Goal: Task Accomplishment & Management: Use online tool/utility

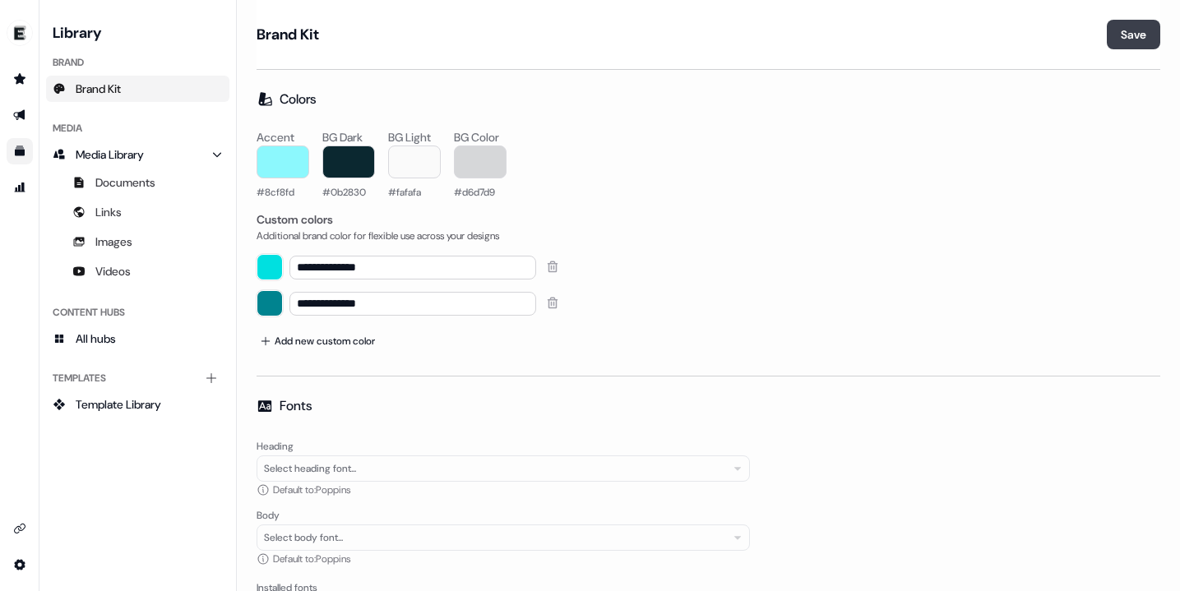
click at [1125, 31] on button "Save" at bounding box center [1133, 35] width 53 height 30
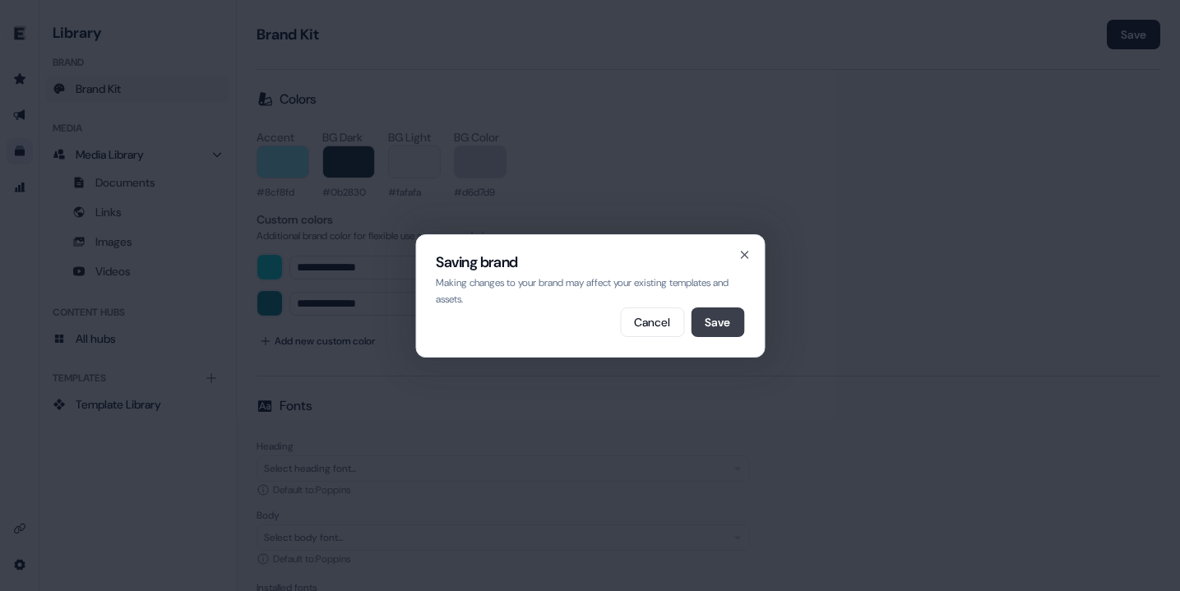
click at [729, 316] on button "Save" at bounding box center [717, 323] width 53 height 30
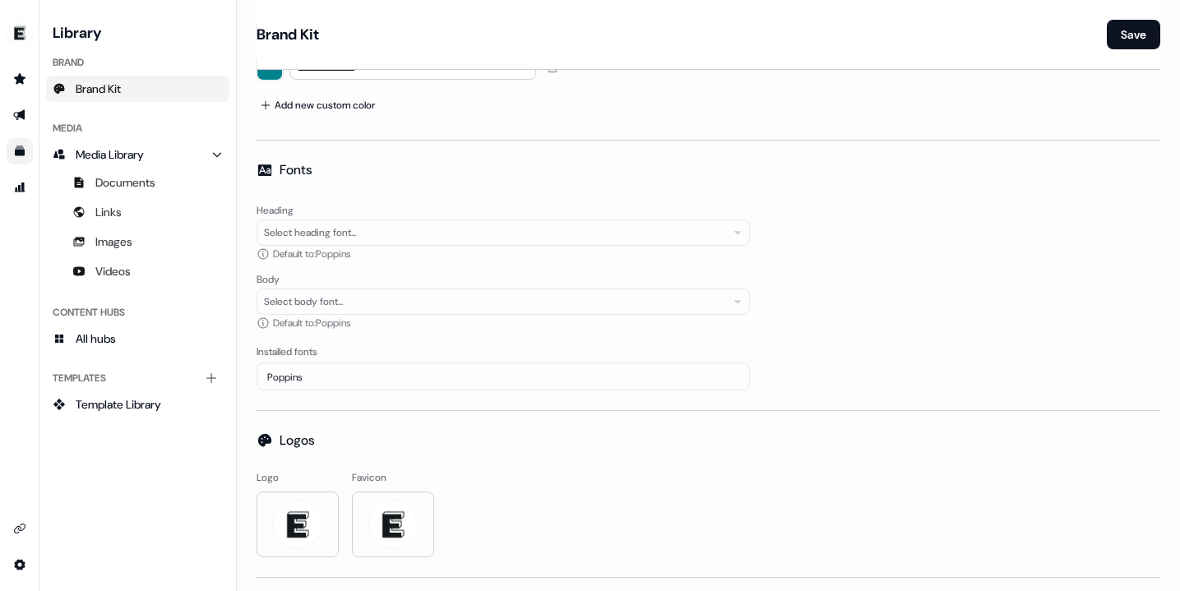
scroll to position [272, 0]
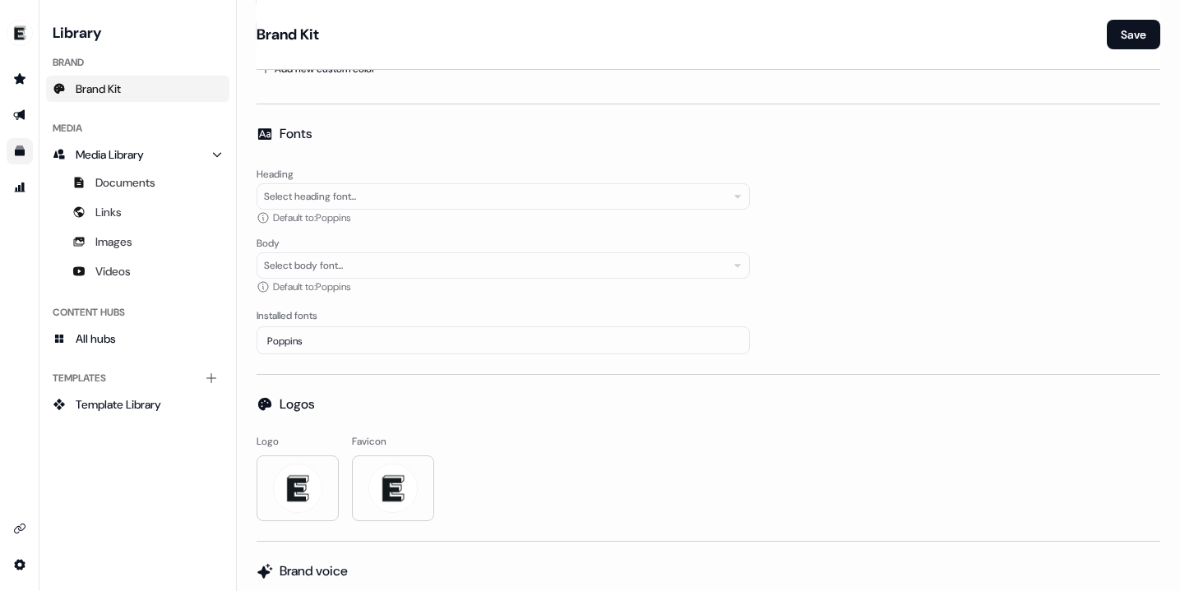
click at [480, 193] on div "Select heading font..." at bounding box center [504, 196] width 494 height 26
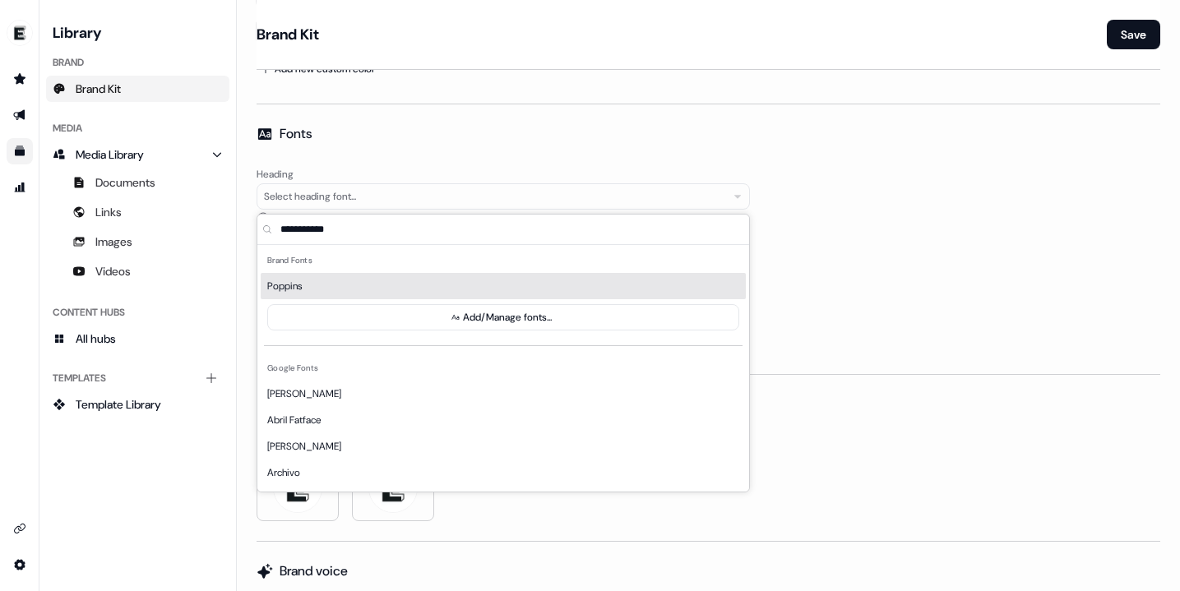
click at [981, 211] on div "Heading Select heading font... Default to: Poppins Body Select body font... Def…" at bounding box center [709, 259] width 904 height 191
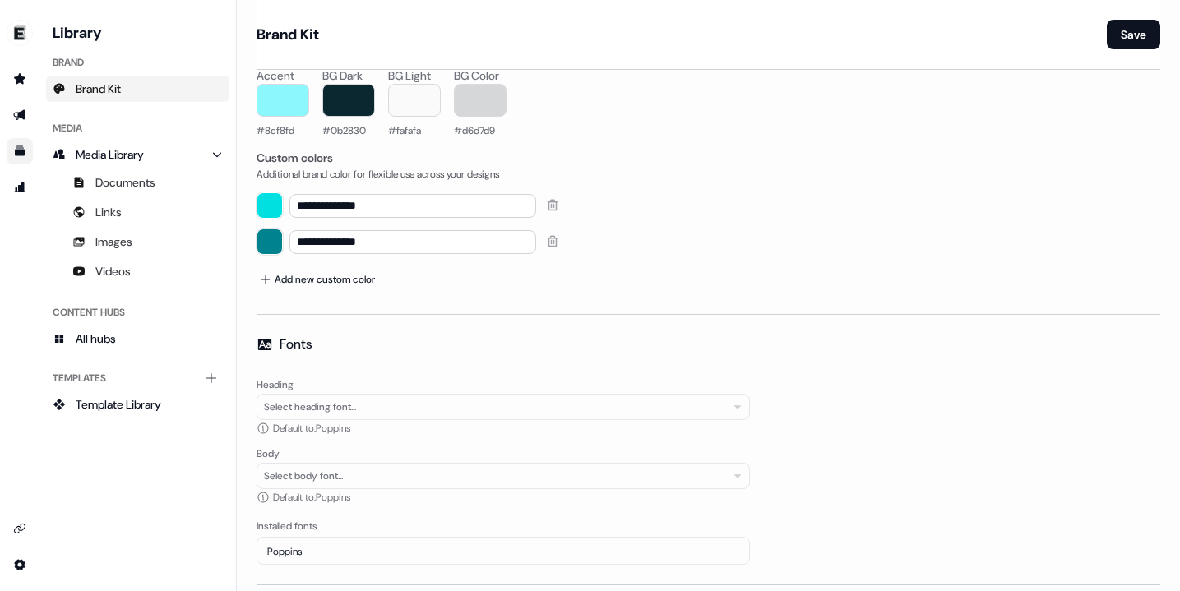
scroll to position [0, 0]
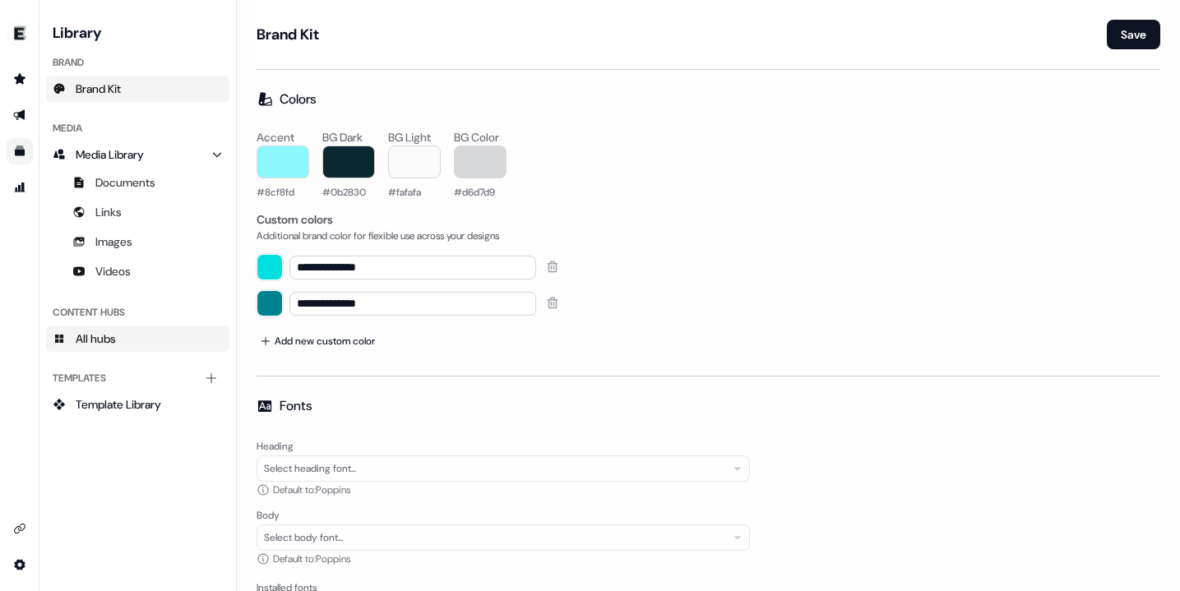
click at [81, 350] on link "All hubs" at bounding box center [137, 339] width 183 height 26
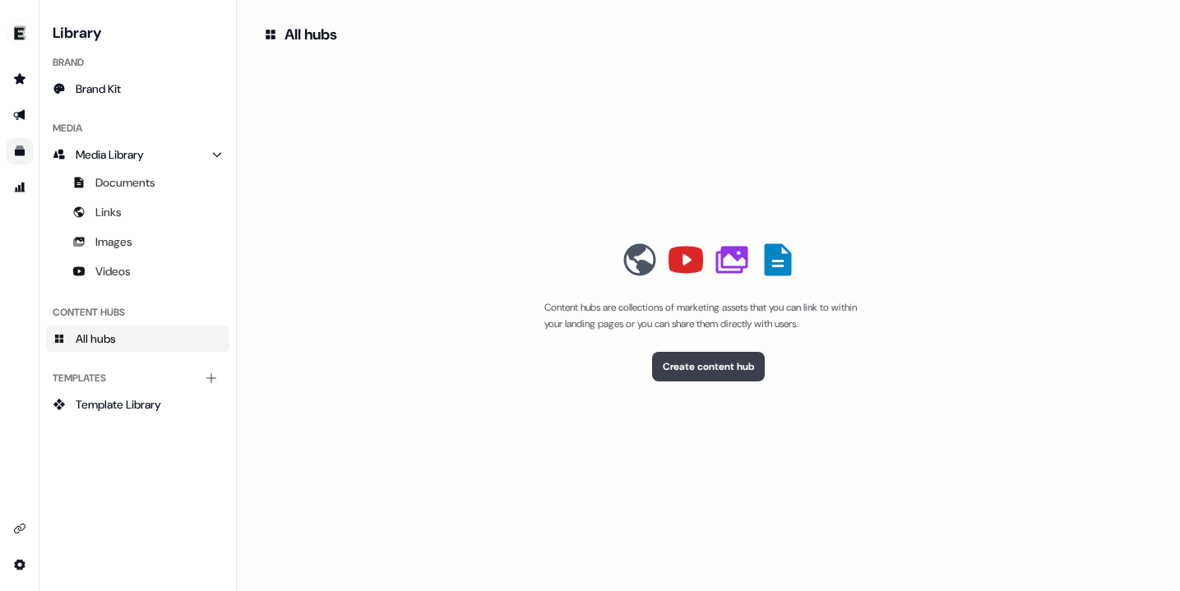
click at [705, 355] on button "Create content hub" at bounding box center [708, 367] width 113 height 30
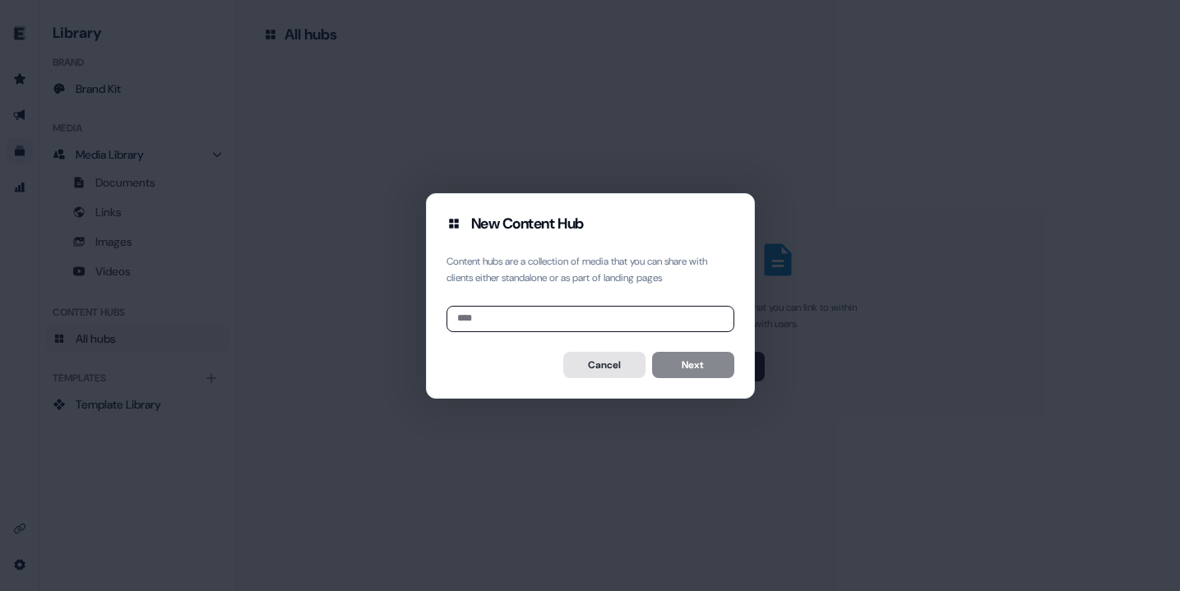
click at [599, 373] on button "Cancel" at bounding box center [604, 365] width 82 height 26
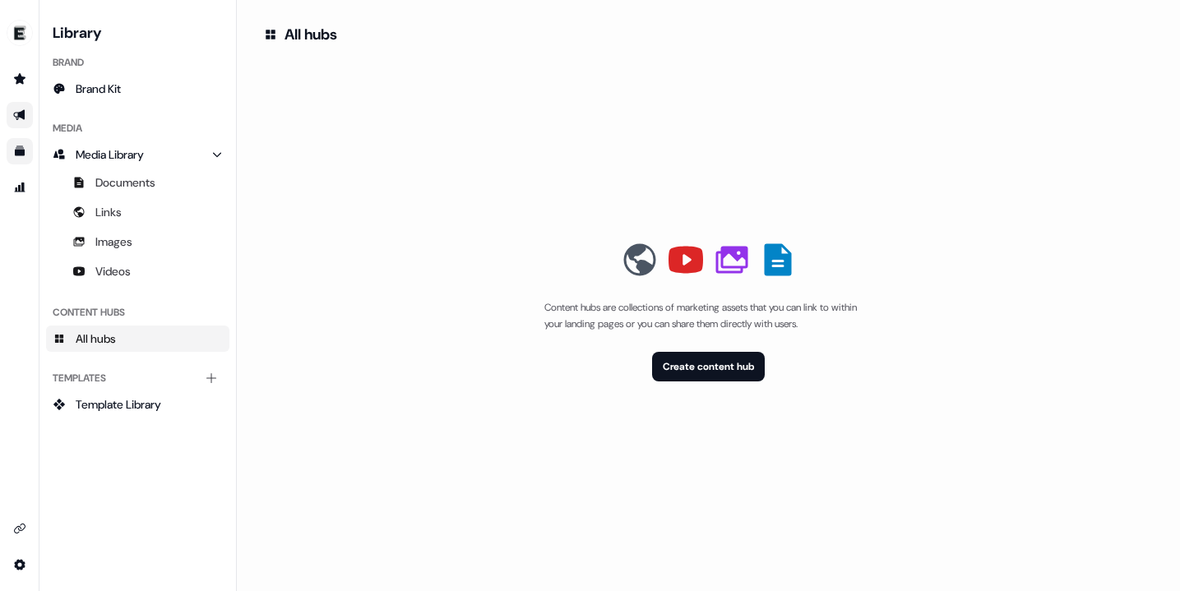
click at [20, 117] on icon "Go to outbound experience" at bounding box center [19, 115] width 12 height 11
